Goal: Find specific page/section: Find specific page/section

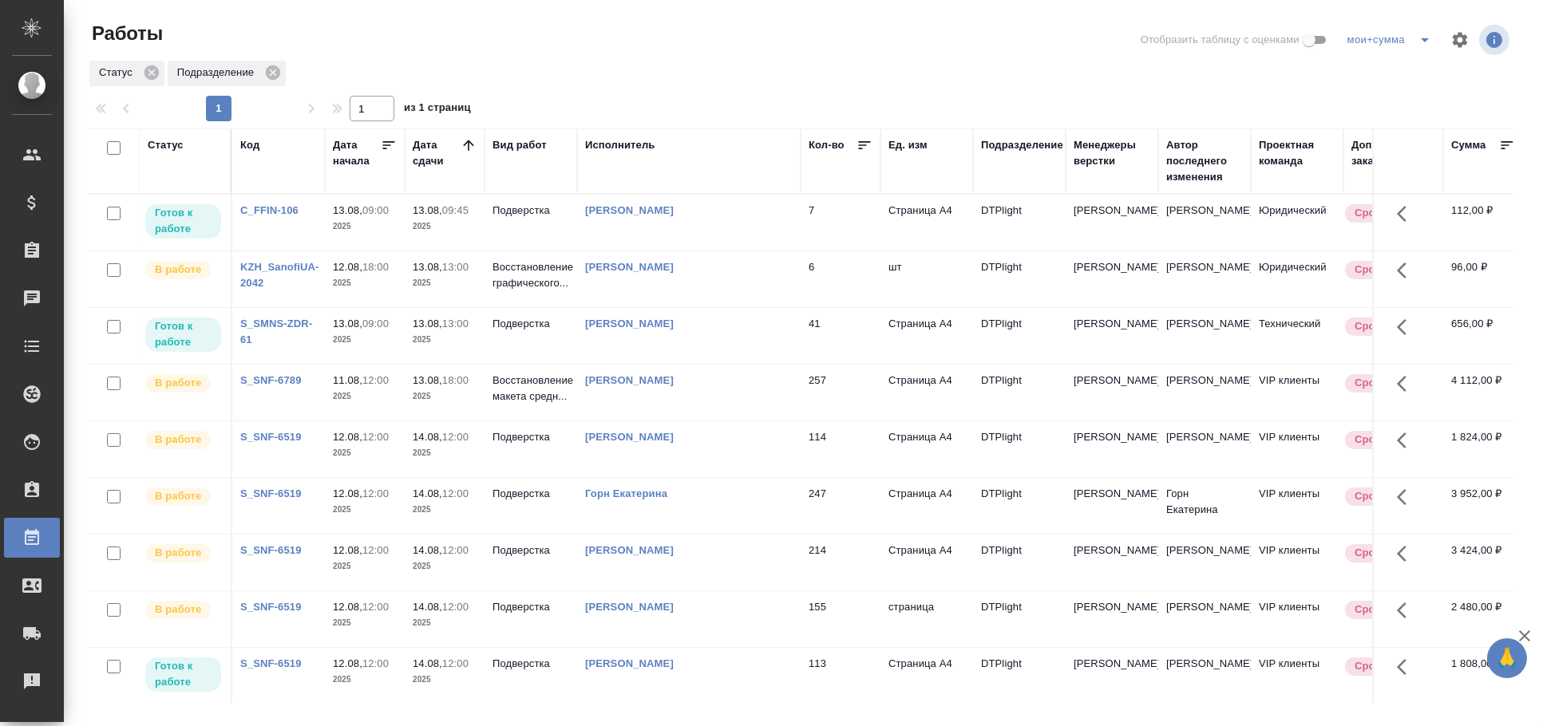
click at [690, 239] on td "[PERSON_NAME]" at bounding box center [688, 223] width 223 height 56
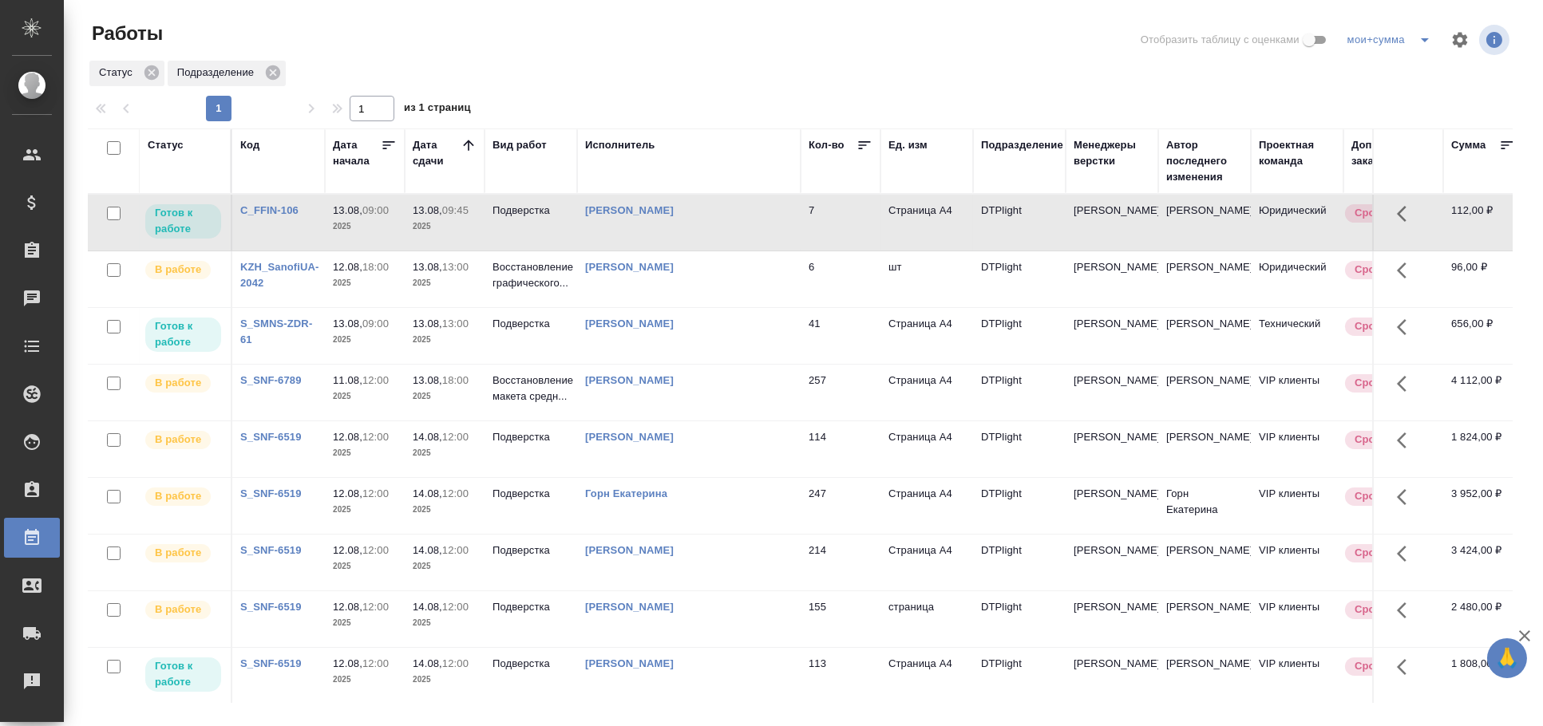
click at [690, 239] on td "[PERSON_NAME]" at bounding box center [688, 223] width 223 height 56
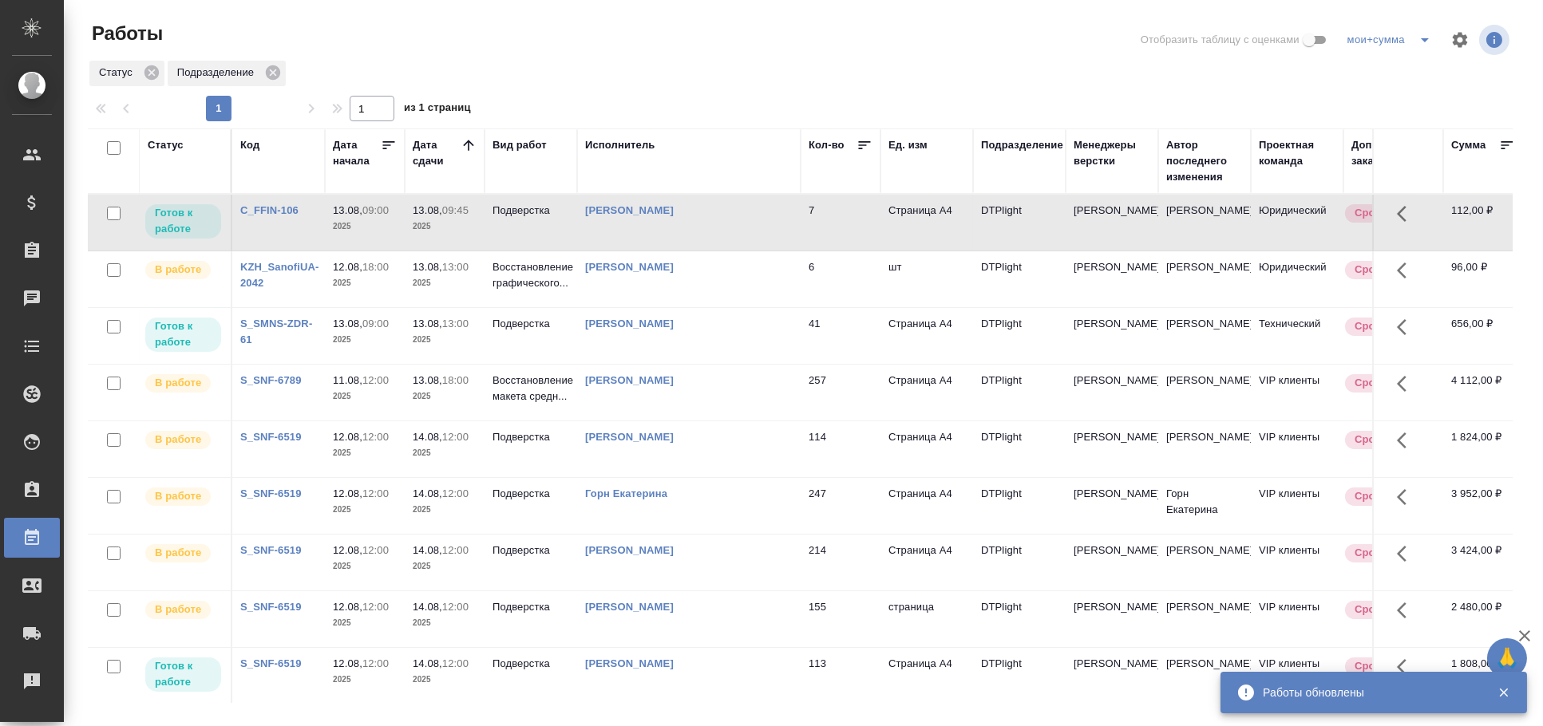
click at [664, 219] on div "[PERSON_NAME]" at bounding box center [689, 211] width 208 height 16
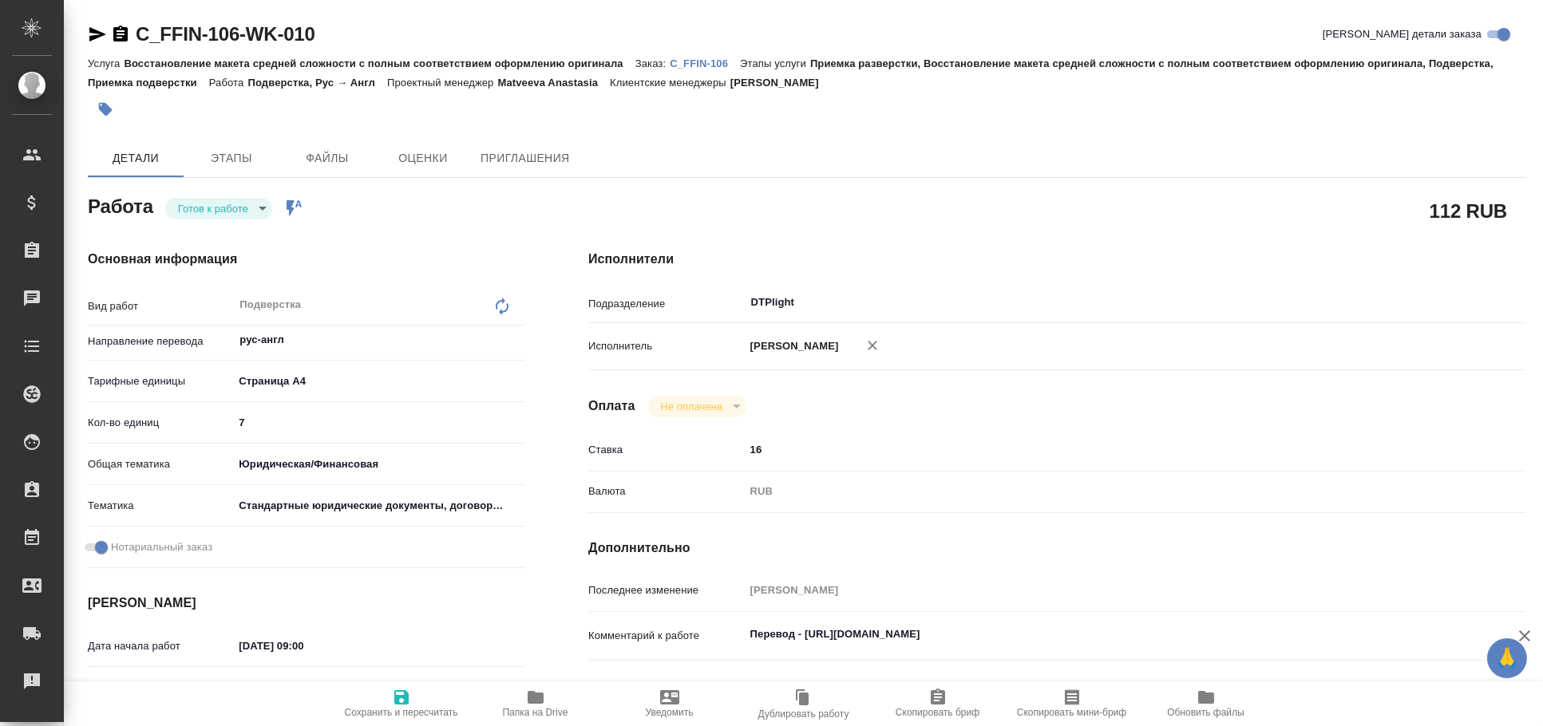
type textarea "x"
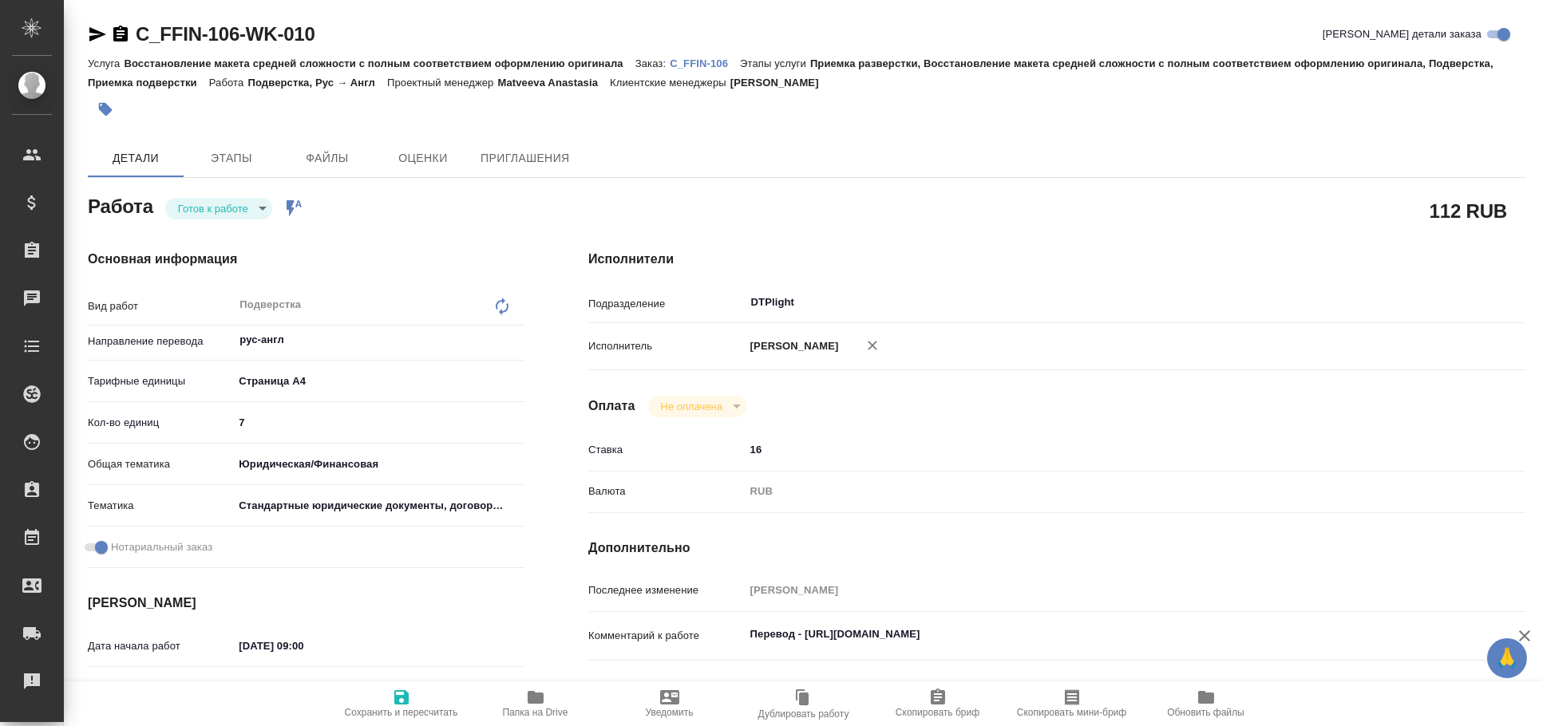
type textarea "x"
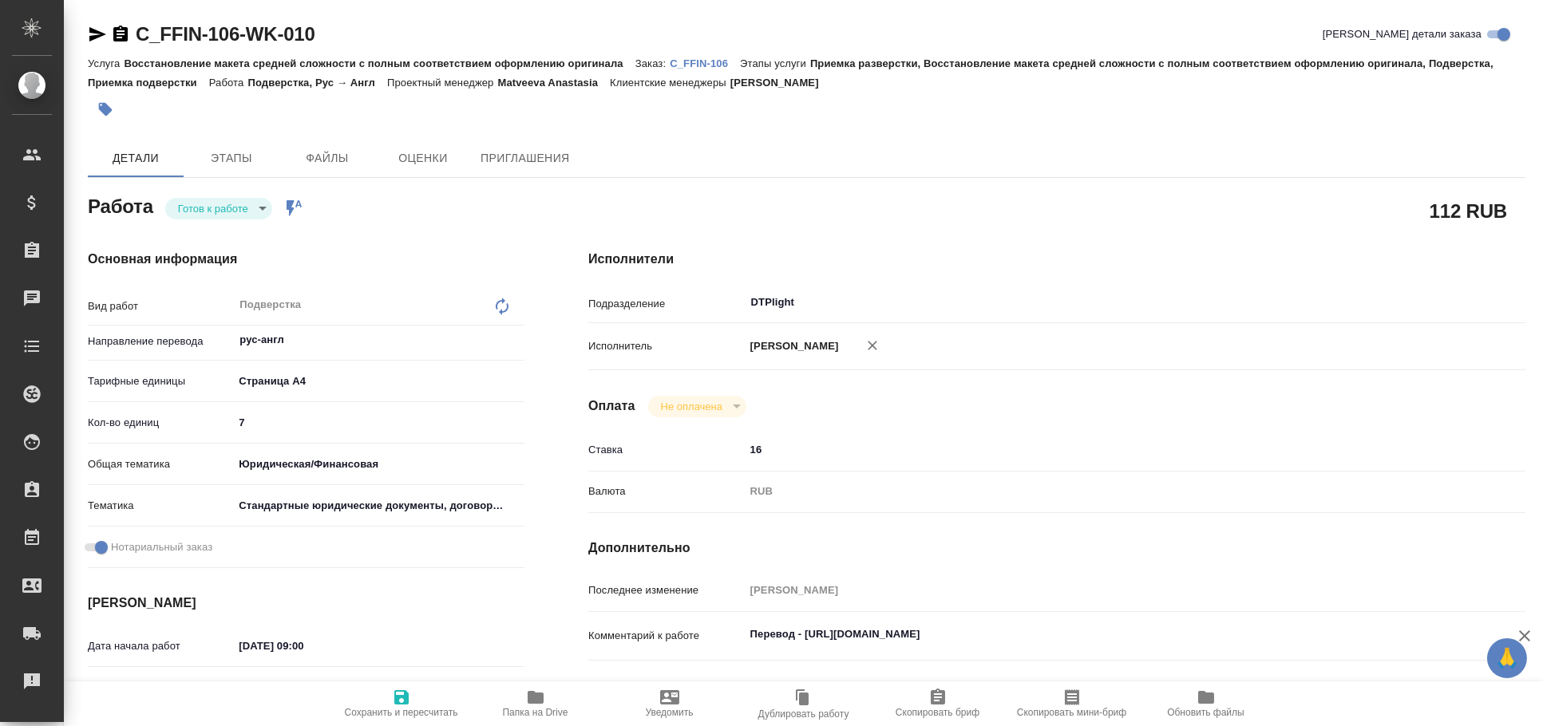
type textarea "x"
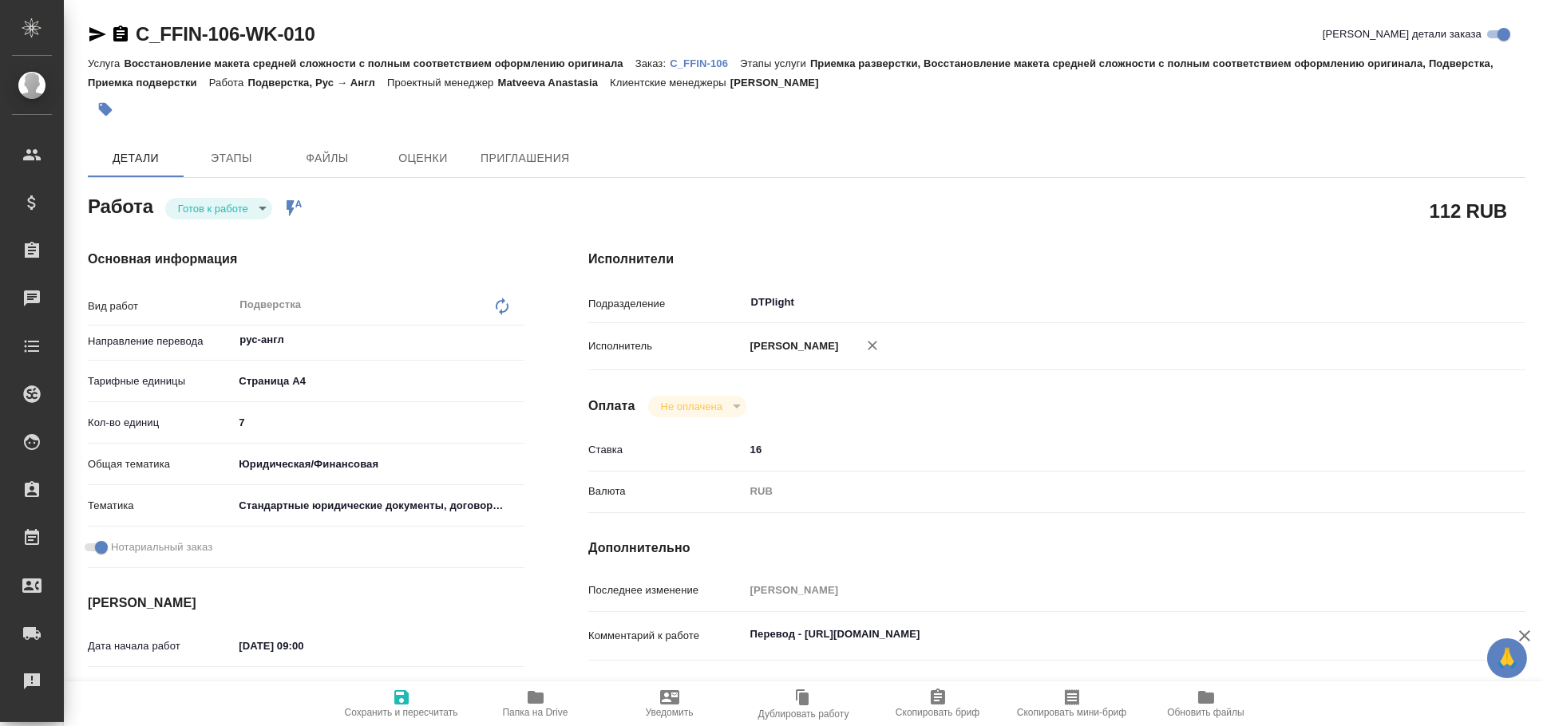
click at [85, 38] on div "C_FFIN-106-WK-010 Кратко детали заказа Услуга Восстановление макета средней сло…" at bounding box center [806, 689] width 1455 height 1378
type textarea "x"
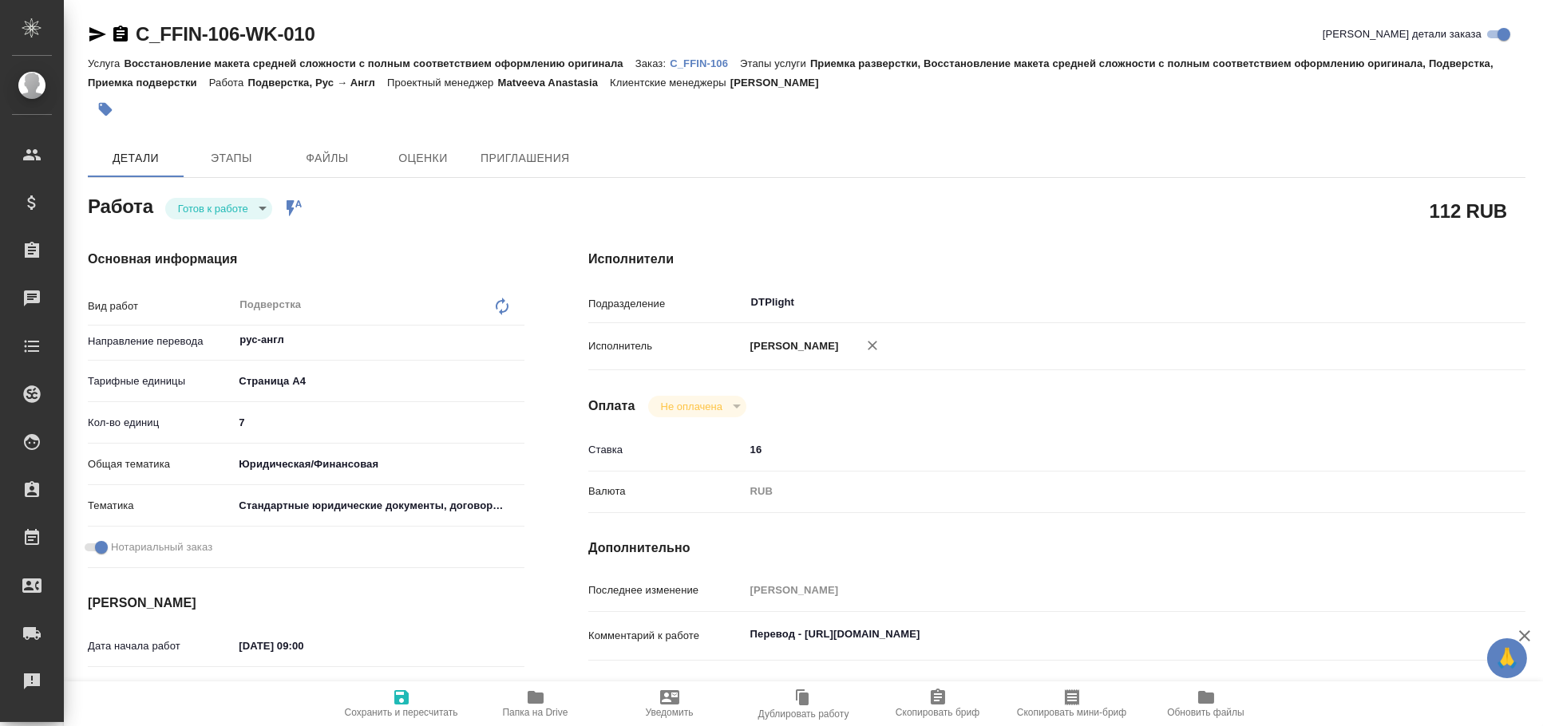
type textarea "x"
click at [86, 34] on div "C_FFIN-106-WK-010 Кратко детали заказа Услуга Восстановление макета средней сло…" at bounding box center [806, 689] width 1455 height 1378
type textarea "x"
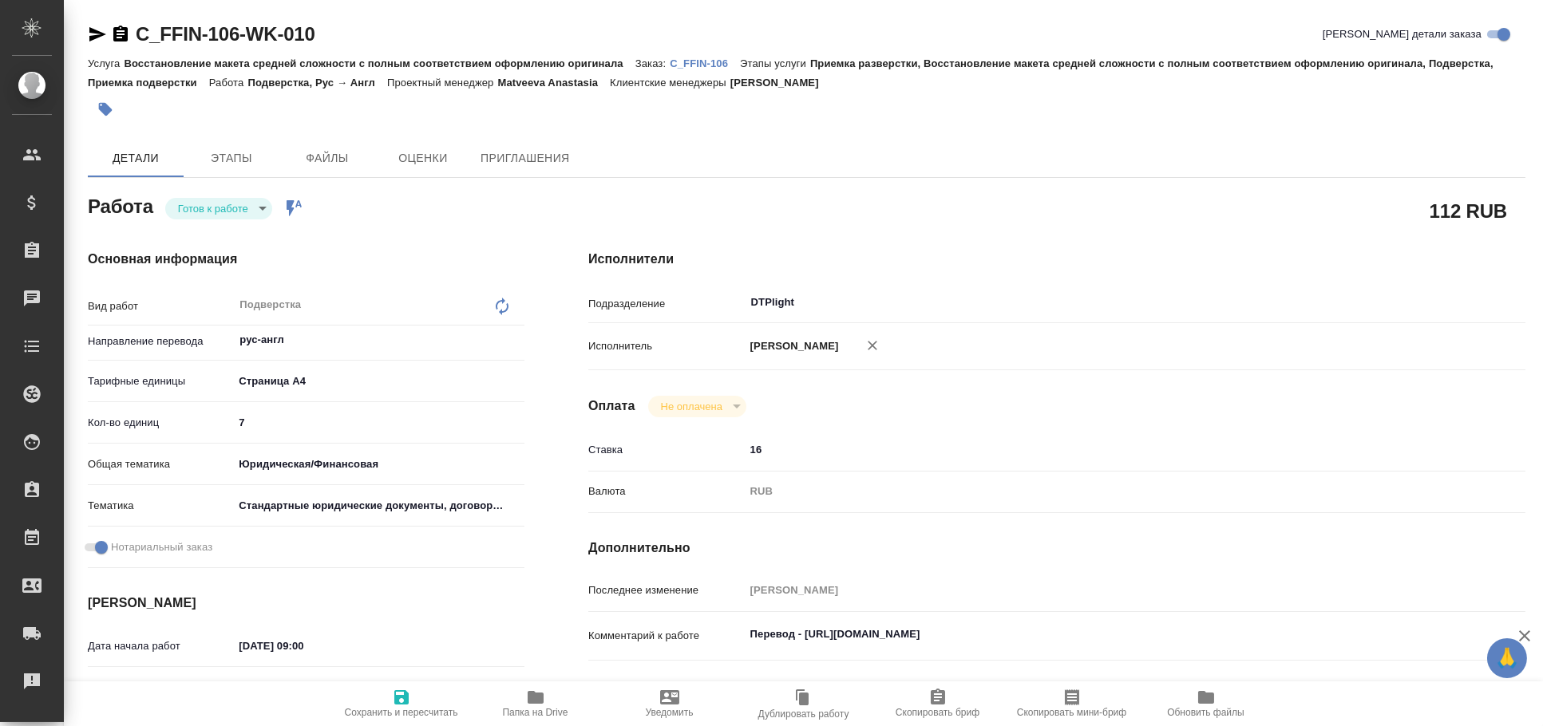
type textarea "x"
click at [89, 34] on icon "button" at bounding box center [97, 34] width 19 height 19
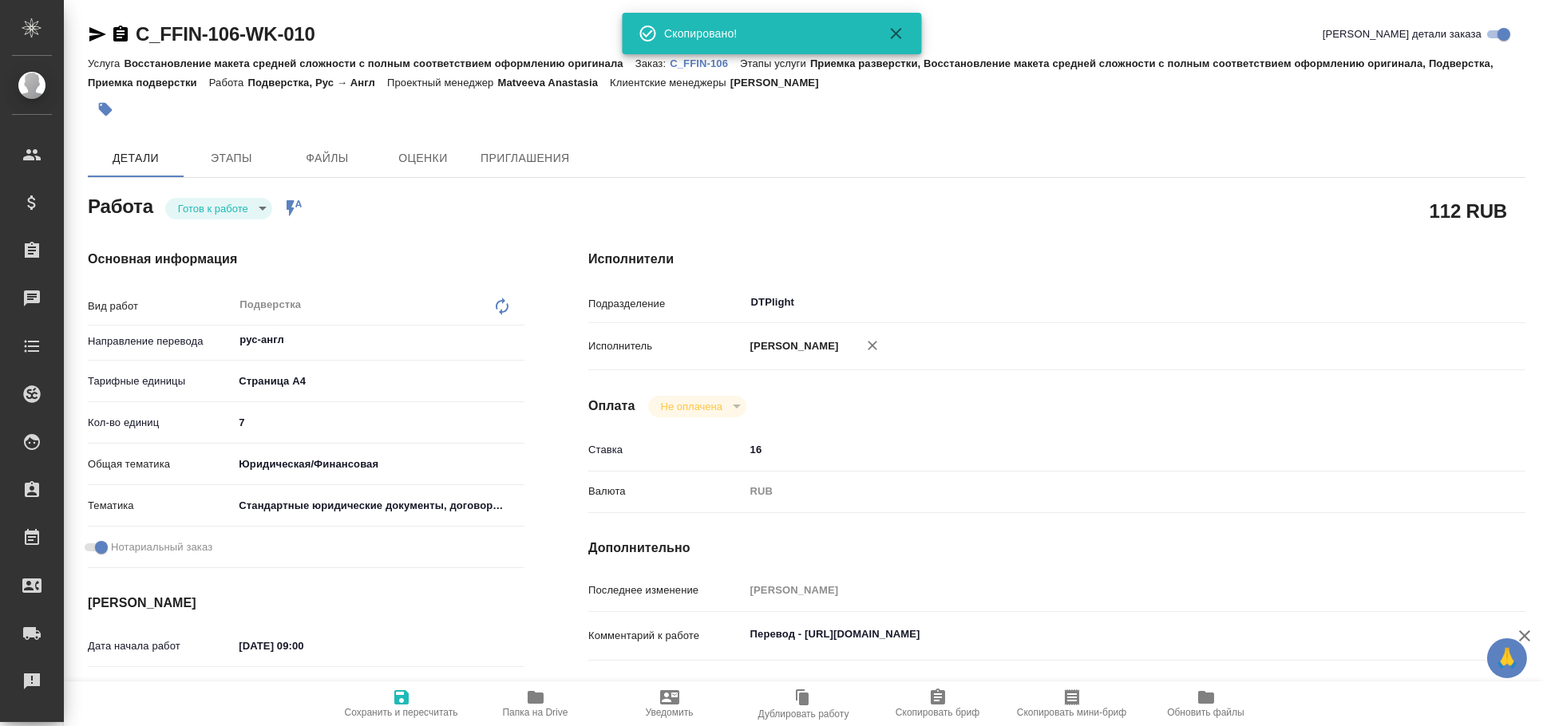
type textarea "x"
